Goal: Transaction & Acquisition: Purchase product/service

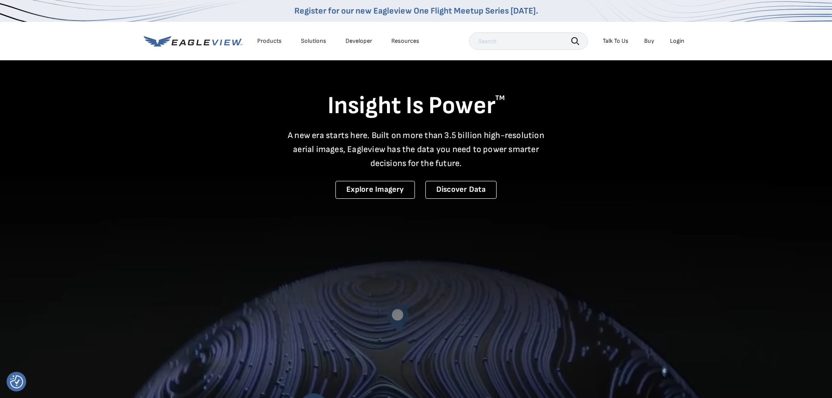
click at [676, 41] on div "Login" at bounding box center [677, 41] width 14 height 8
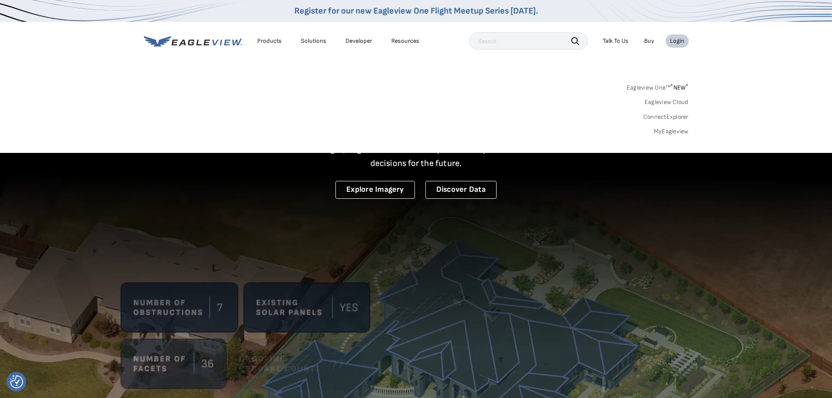
click at [675, 131] on link "MyEagleview" at bounding box center [671, 132] width 35 height 8
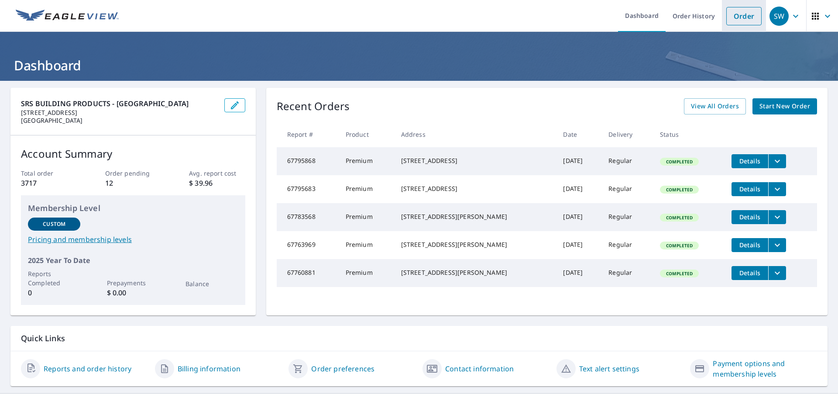
click at [742, 20] on link "Order" at bounding box center [744, 16] width 35 height 18
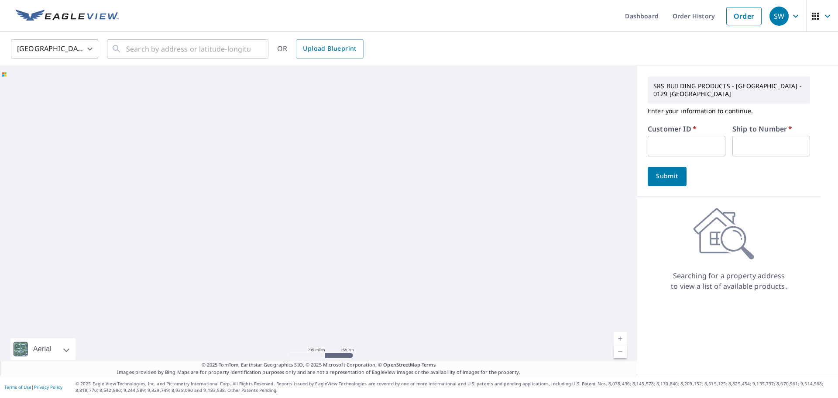
click at [681, 148] on input "text" at bounding box center [687, 146] width 78 height 21
type input "S035573"
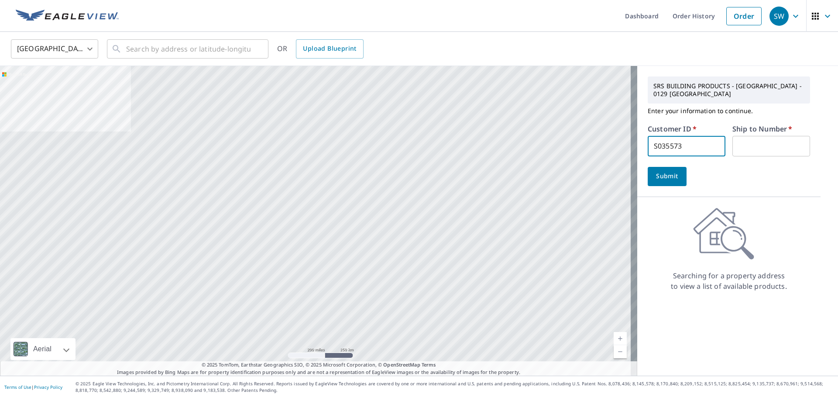
click at [750, 150] on input "text" at bounding box center [772, 146] width 78 height 21
type input "1"
click at [197, 51] on input "text" at bounding box center [188, 49] width 124 height 24
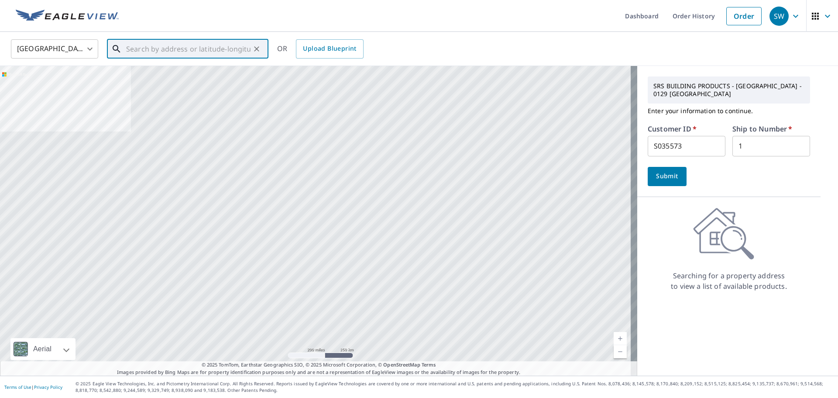
paste input "210 Yaupon Dr"
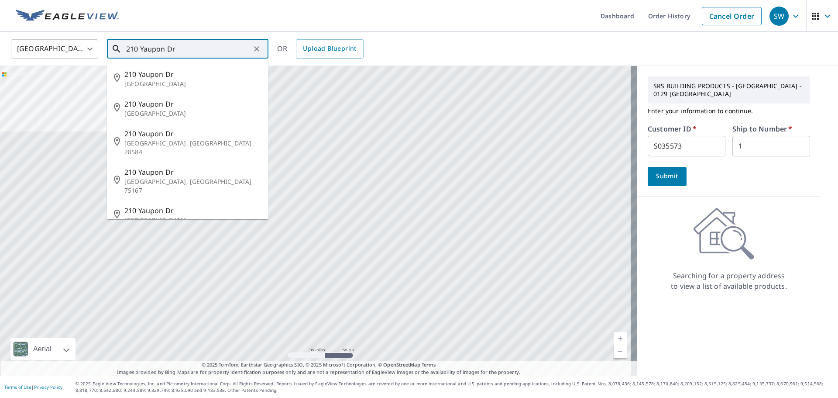
click at [198, 53] on input "210 Yaupon Dr" at bounding box center [188, 49] width 124 height 24
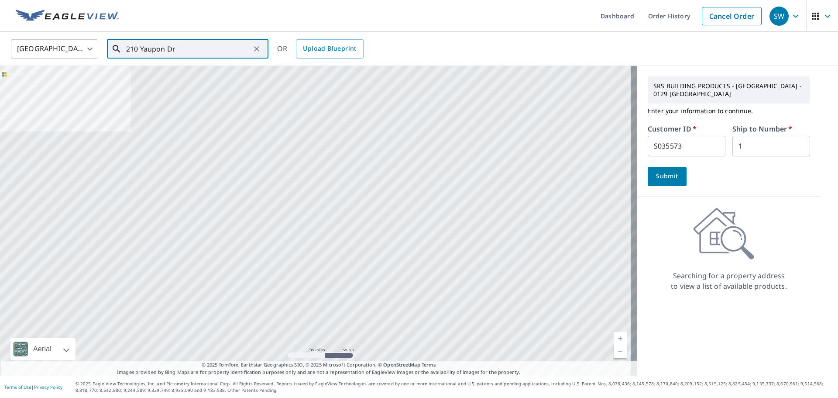
click at [180, 52] on input "210 Yaupon Dr" at bounding box center [188, 49] width 124 height 24
click at [146, 78] on span "210 Yaupon Dr" at bounding box center [192, 74] width 137 height 10
type input "[STREET_ADDRESS][PERSON_NAME]"
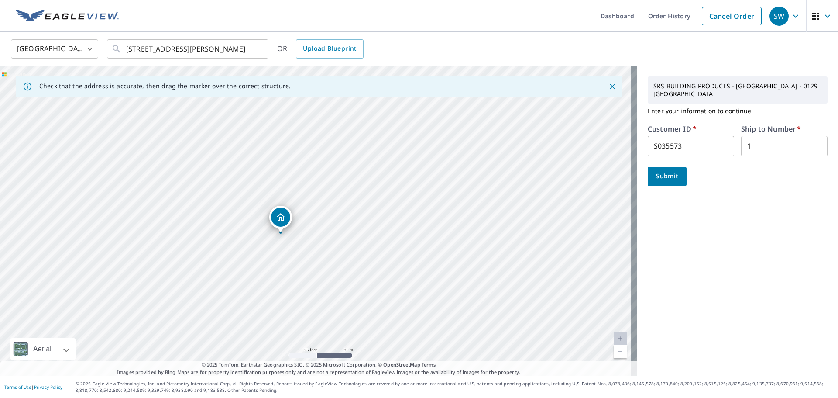
click at [662, 171] on span "Submit" at bounding box center [667, 176] width 25 height 11
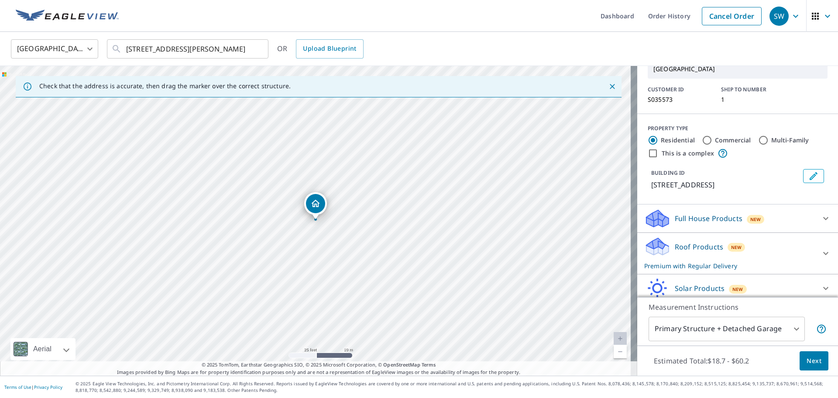
scroll to position [84, 0]
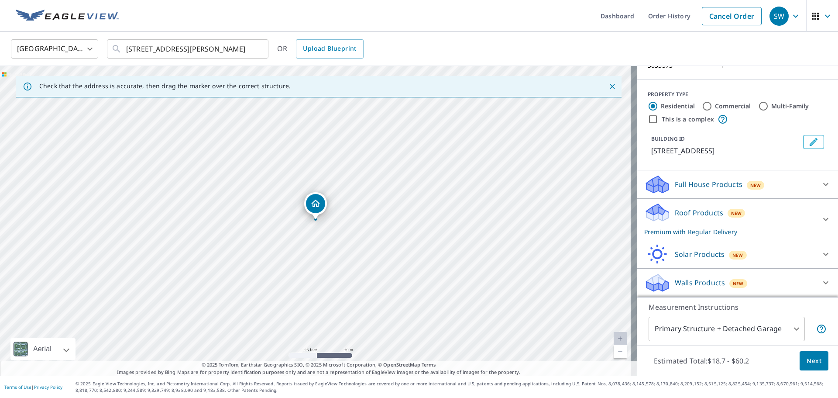
click at [712, 332] on body "SW SW Dashboard Order History Cancel Order SW [GEOGRAPHIC_DATA] [GEOGRAPHIC_DAT…" at bounding box center [419, 199] width 838 height 398
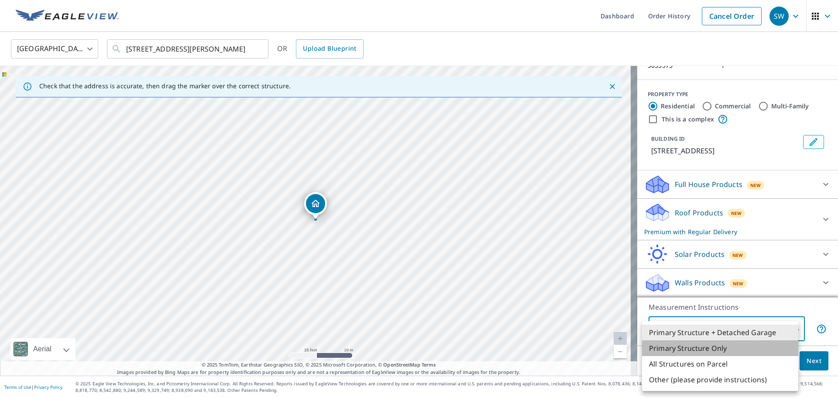
click at [710, 347] on li "Primary Structure Only" at bounding box center [720, 348] width 156 height 16
type input "2"
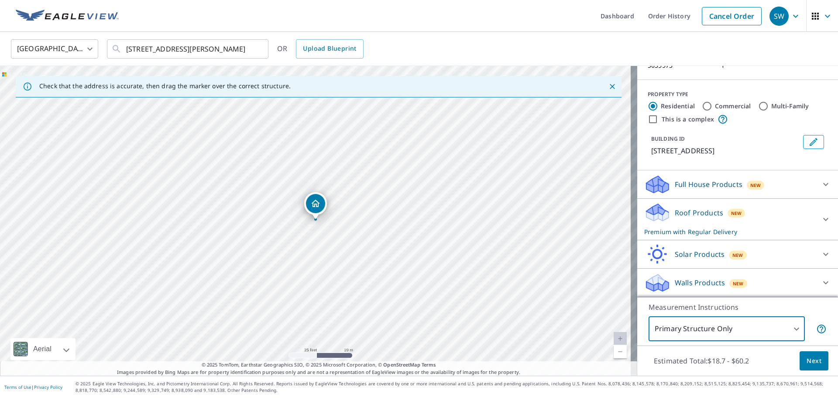
click at [807, 361] on span "Next" at bounding box center [814, 360] width 15 height 11
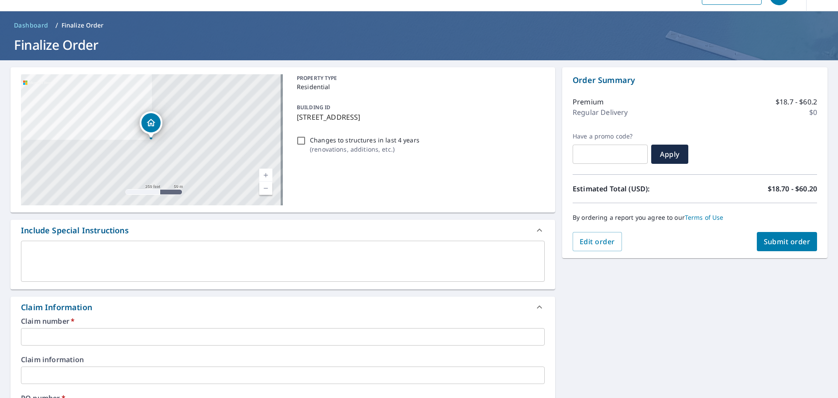
scroll to position [102, 0]
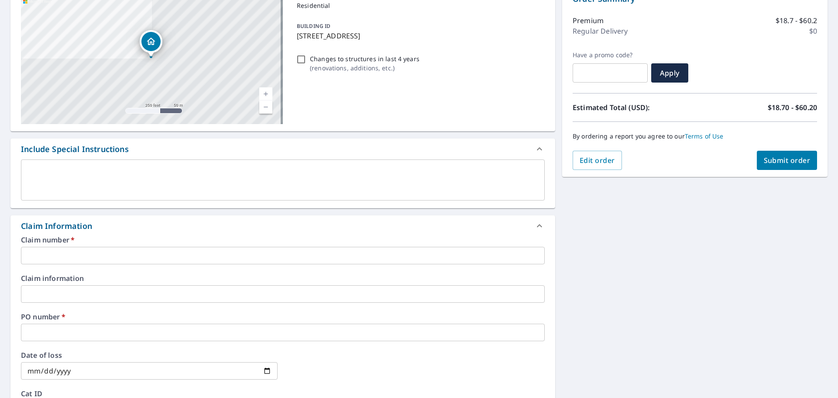
click at [86, 256] on input "text" at bounding box center [283, 255] width 524 height 17
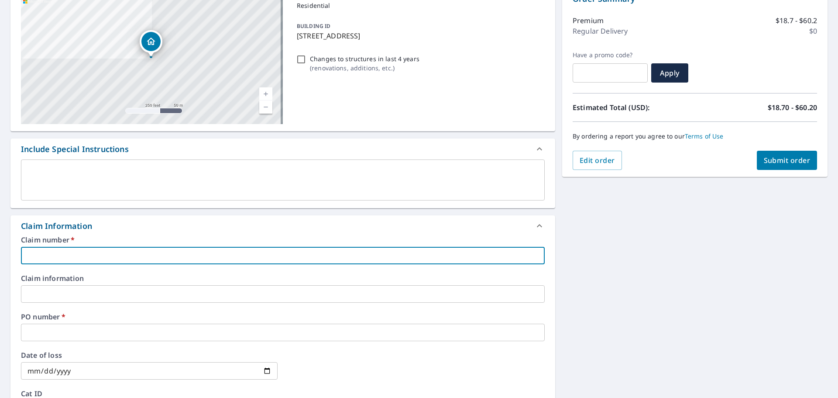
type input "S035573"
checkbox input "true"
click at [56, 332] on input "text" at bounding box center [283, 332] width 524 height 17
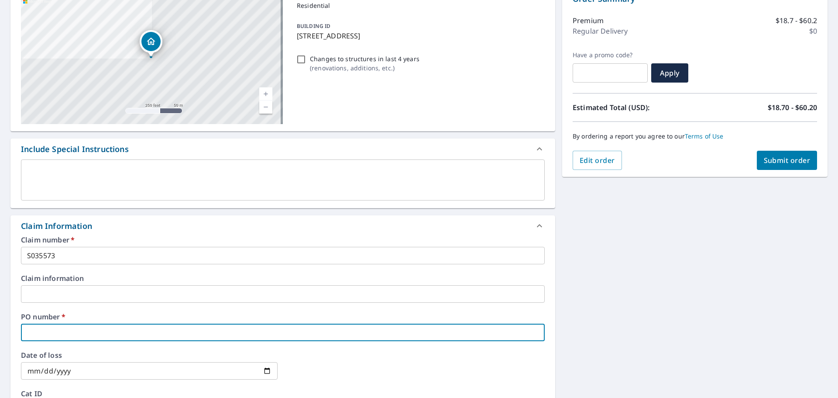
paste input "210 Yaupon Dr"
type input "210 Yaupon Dr"
checkbox input "true"
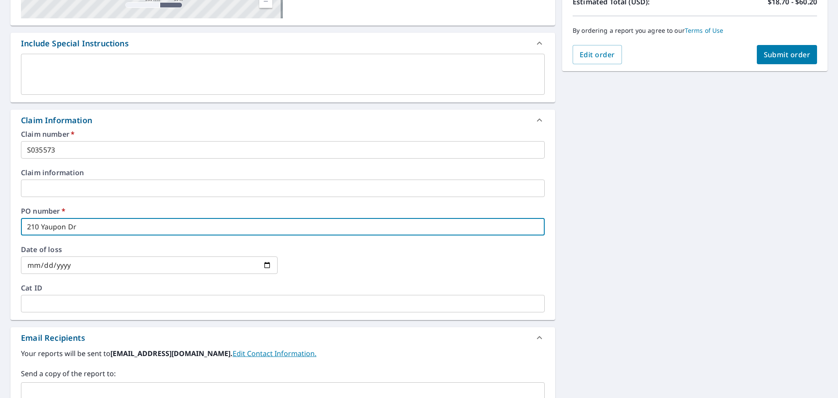
scroll to position [276, 0]
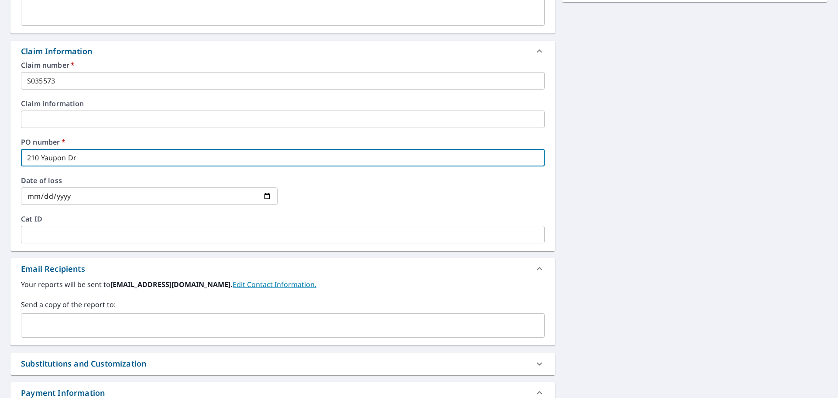
type input "210 Yaupon Dr"
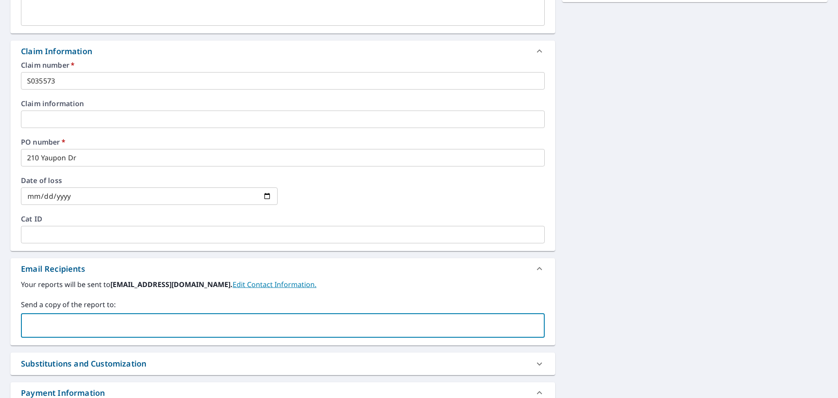
click at [78, 332] on input "text" at bounding box center [276, 325] width 503 height 17
paste input "[PERSON_NAME][EMAIL_ADDRESS][DOMAIN_NAME]"
type input "[PERSON_NAME][EMAIL_ADDRESS][DOMAIN_NAME]"
checkbox input "true"
paste input "[PERSON_NAME][EMAIL_ADDRESS][DOMAIN_NAME]"
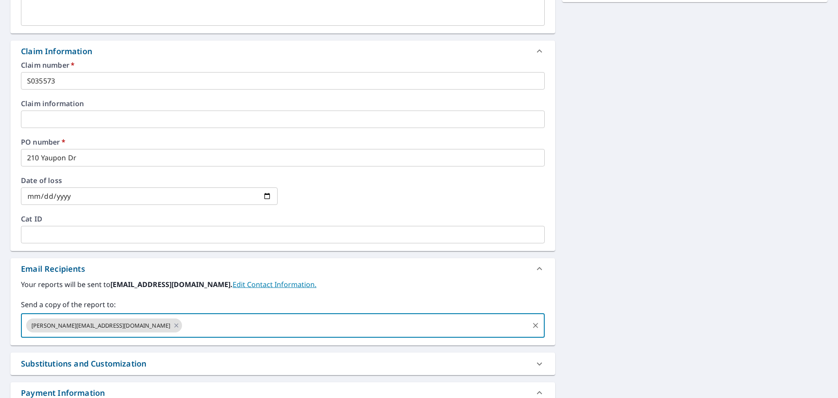
type input "[PERSON_NAME][EMAIL_ADDRESS][DOMAIN_NAME]"
checkbox input "true"
click at [342, 327] on input "text" at bounding box center [435, 325] width 186 height 17
paste input "[PERSON_NAME][EMAIL_ADDRESS][DOMAIN_NAME]"
type input "[PERSON_NAME][EMAIL_ADDRESS][DOMAIN_NAME]"
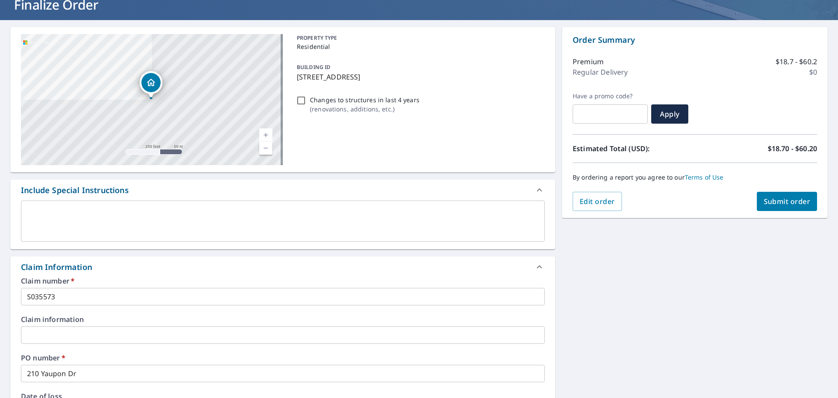
scroll to position [58, 0]
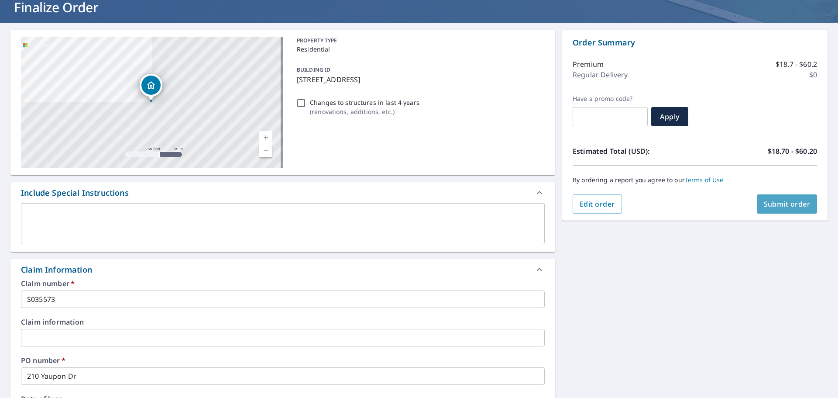
click at [768, 201] on span "Submit order" at bounding box center [787, 204] width 47 height 10
checkbox input "true"
